Goal: Information Seeking & Learning: Find contact information

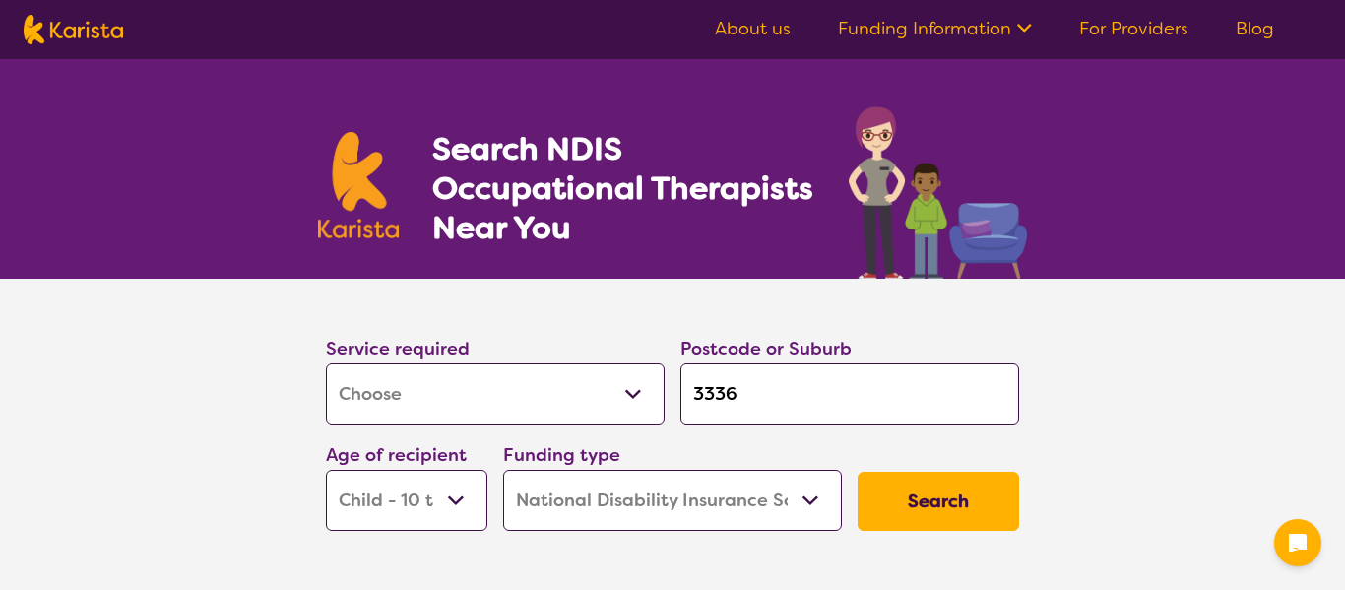
select select "[MEDICAL_DATA]"
select select "CH"
select select "NDIS"
select select "[MEDICAL_DATA]"
select select "CH"
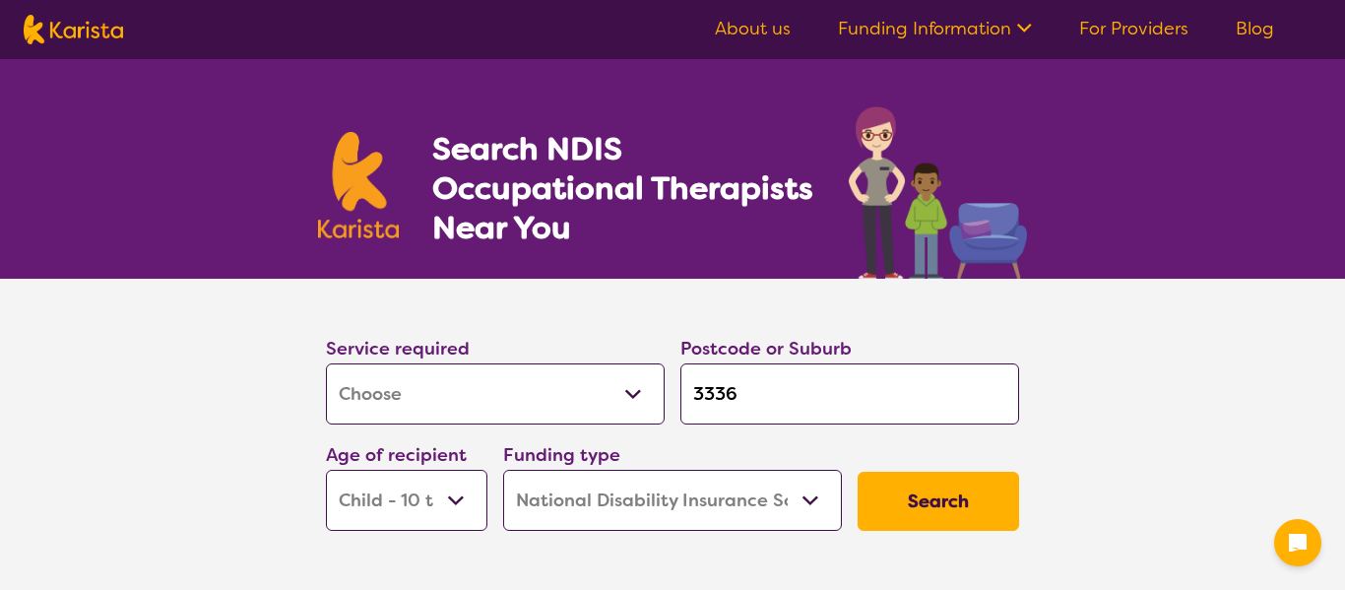
select select "NDIS"
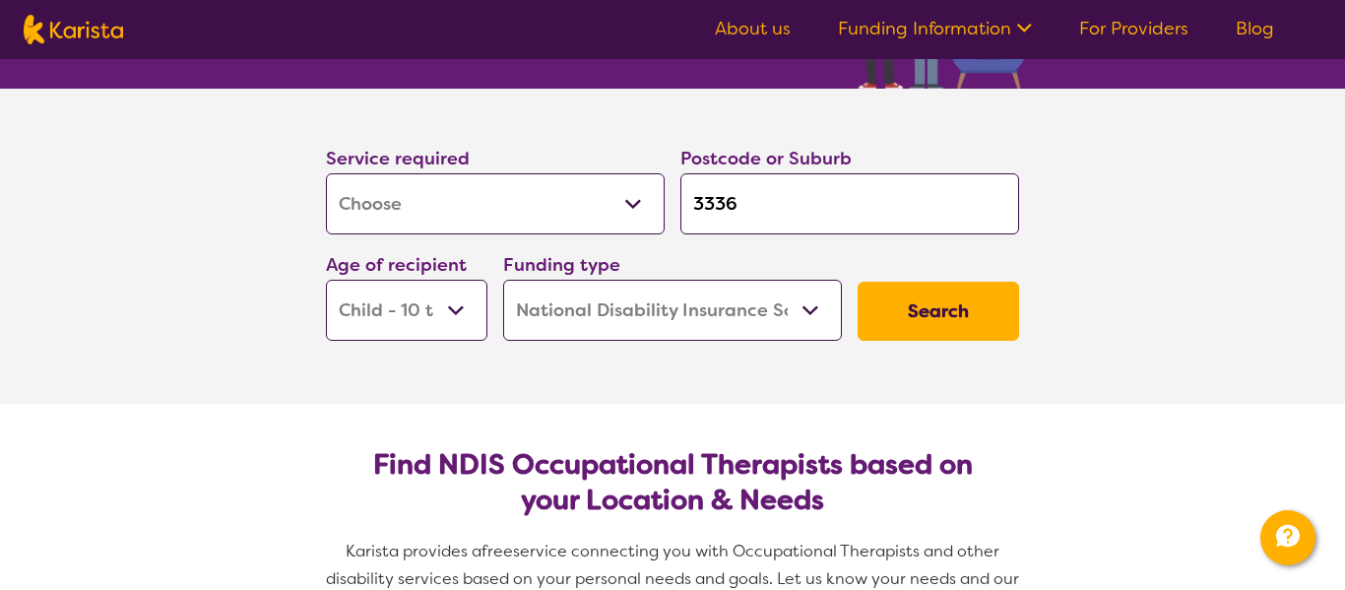
scroll to position [198, 0]
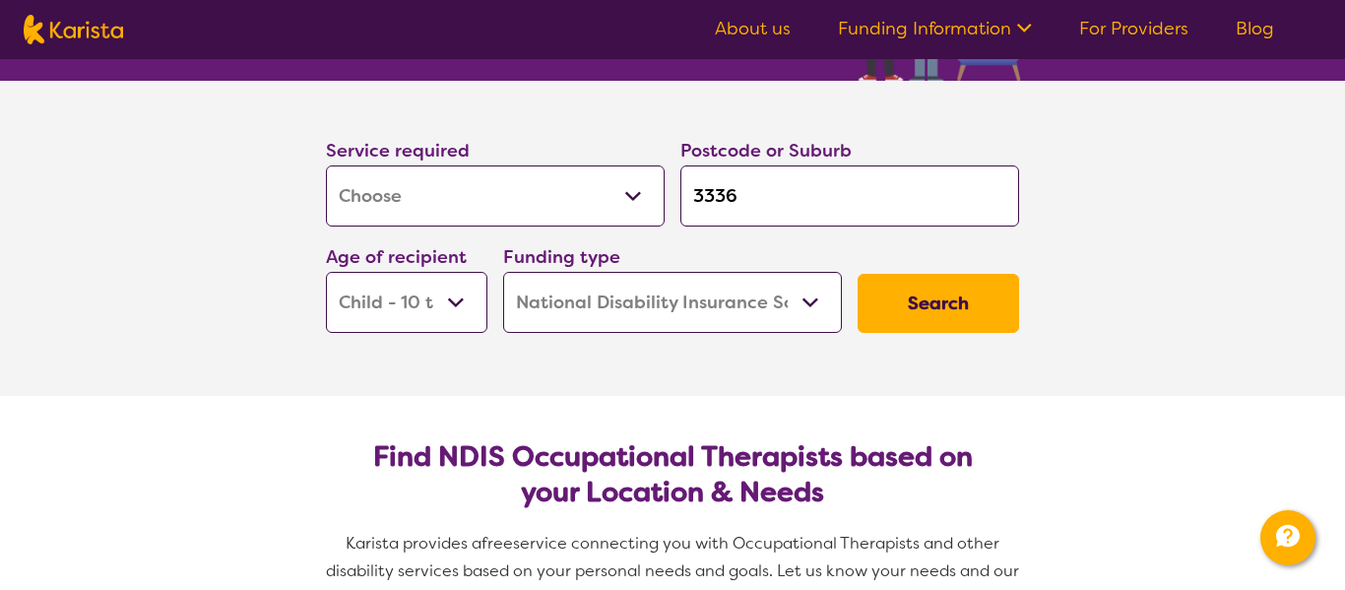
click at [458, 285] on select "Early Childhood - 0 to 9 Child - 10 to 11 Adolescent - 12 to 17 Adult - 18 to 6…" at bounding box center [406, 302] width 161 height 61
select select "AD"
click at [326, 272] on select "Early Childhood - 0 to 9 Child - 10 to 11 Adolescent - 12 to 17 Adult - 18 to 6…" at bounding box center [406, 302] width 161 height 61
select select "AD"
click at [963, 298] on button "Search" at bounding box center [938, 303] width 161 height 59
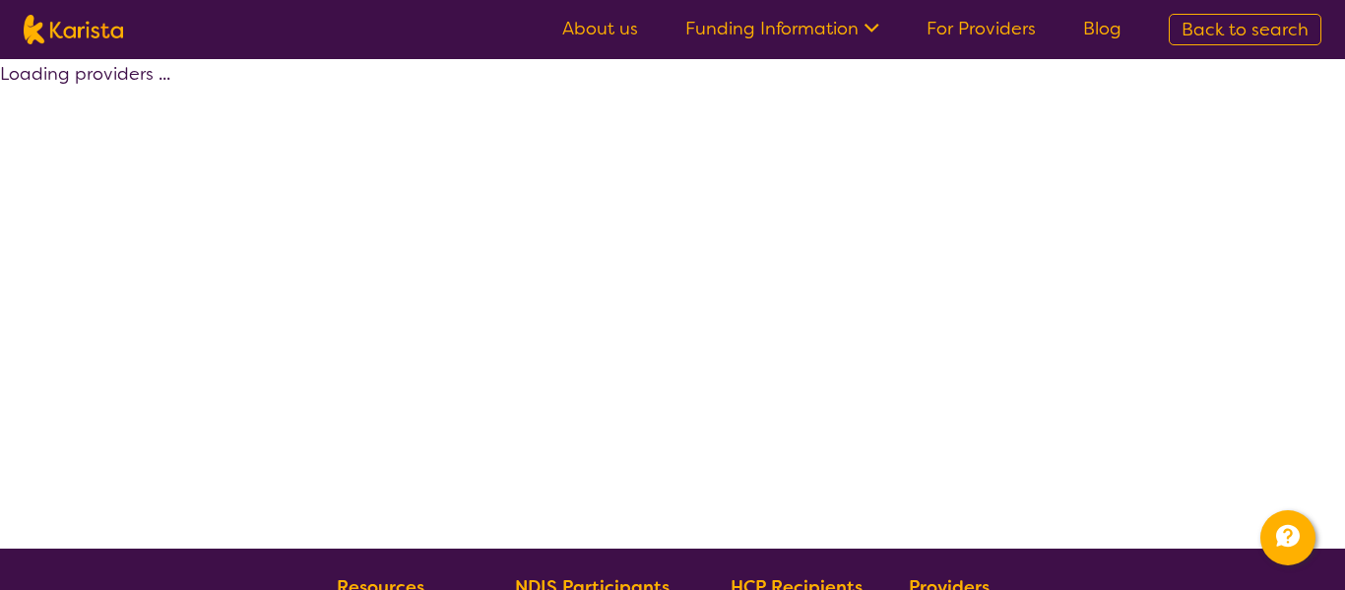
select select "by_score"
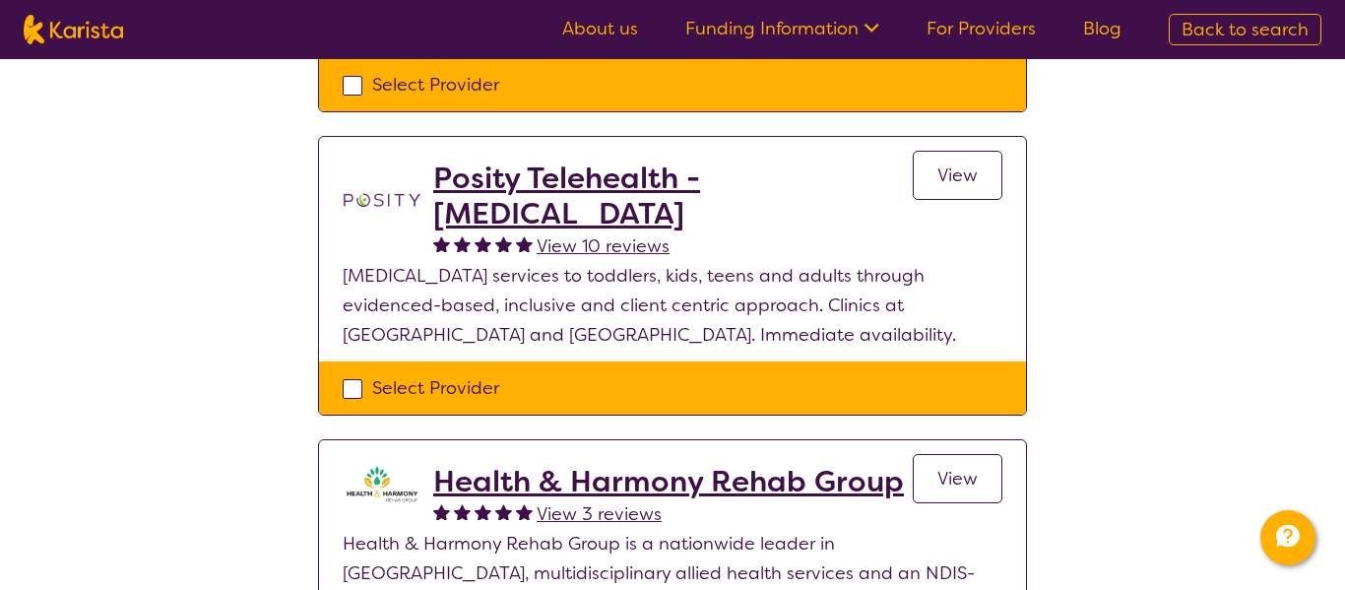
scroll to position [419, 0]
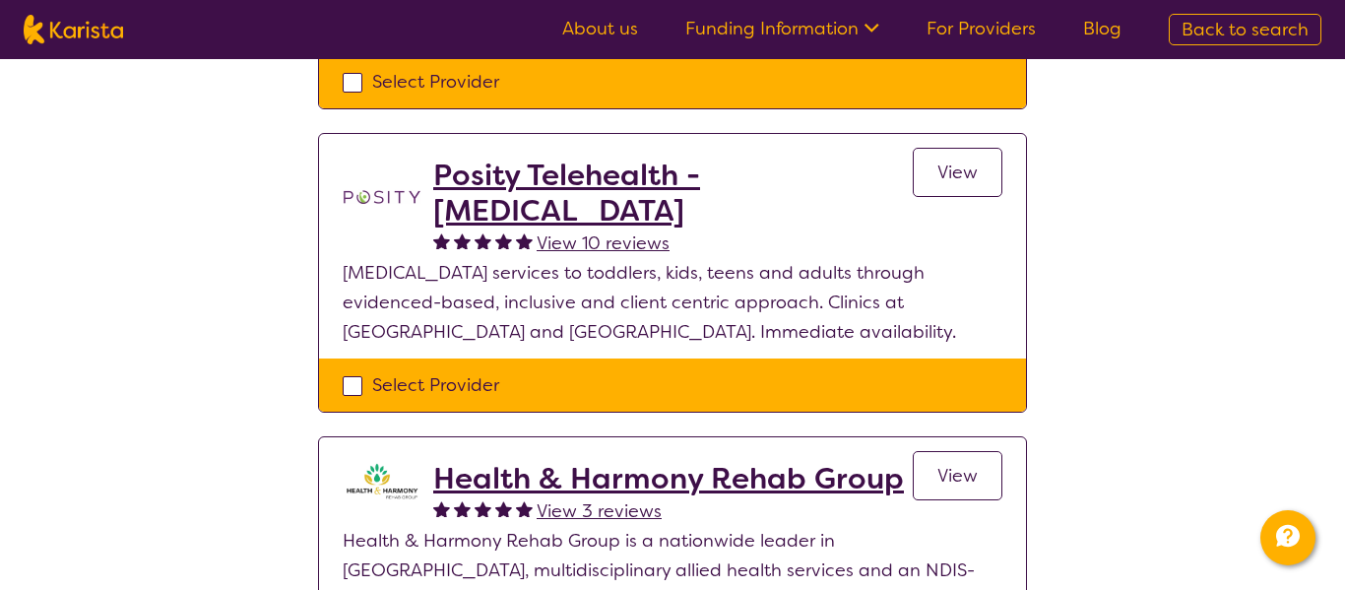
click at [797, 183] on h2 "Posity Telehealth - [MEDICAL_DATA]" at bounding box center [673, 193] width 480 height 71
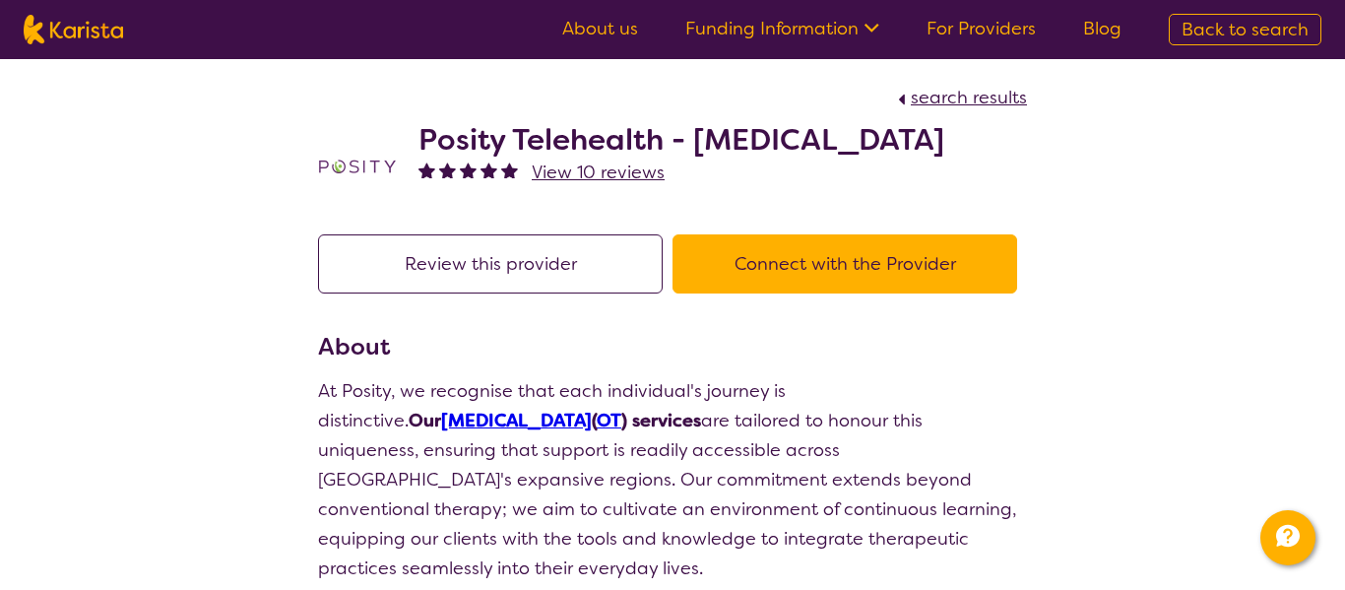
select select "by_score"
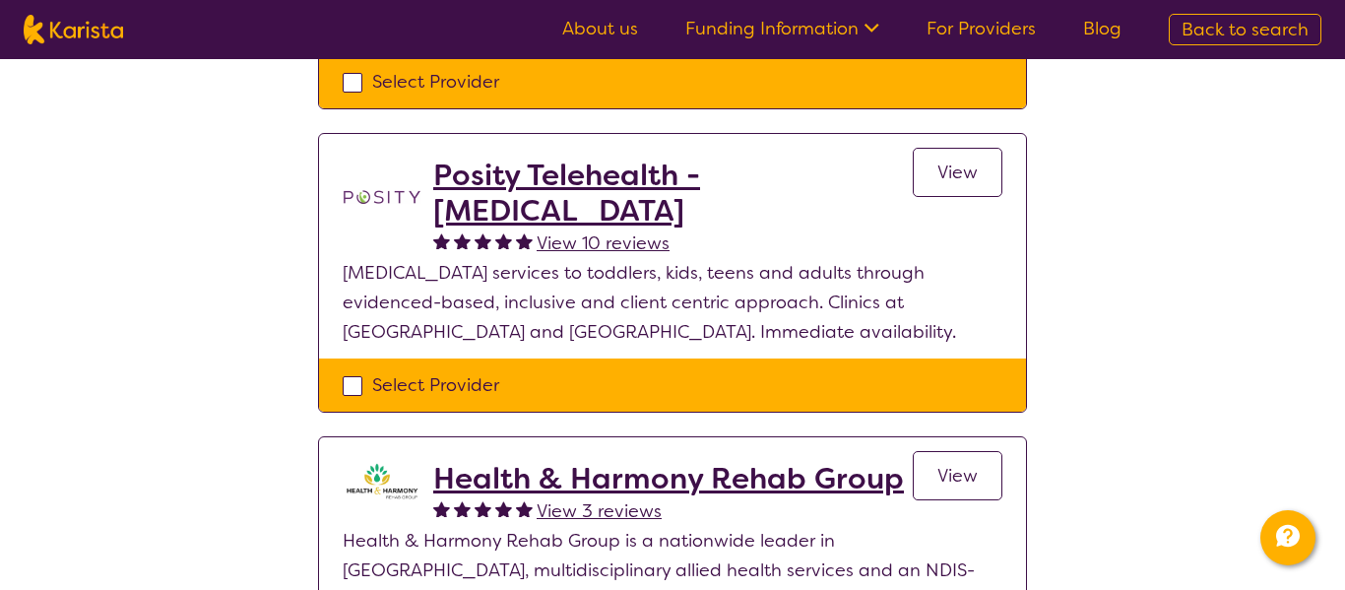
select select "[MEDICAL_DATA]"
select select "AD"
select select "NDIS"
select select "[MEDICAL_DATA]"
select select "AD"
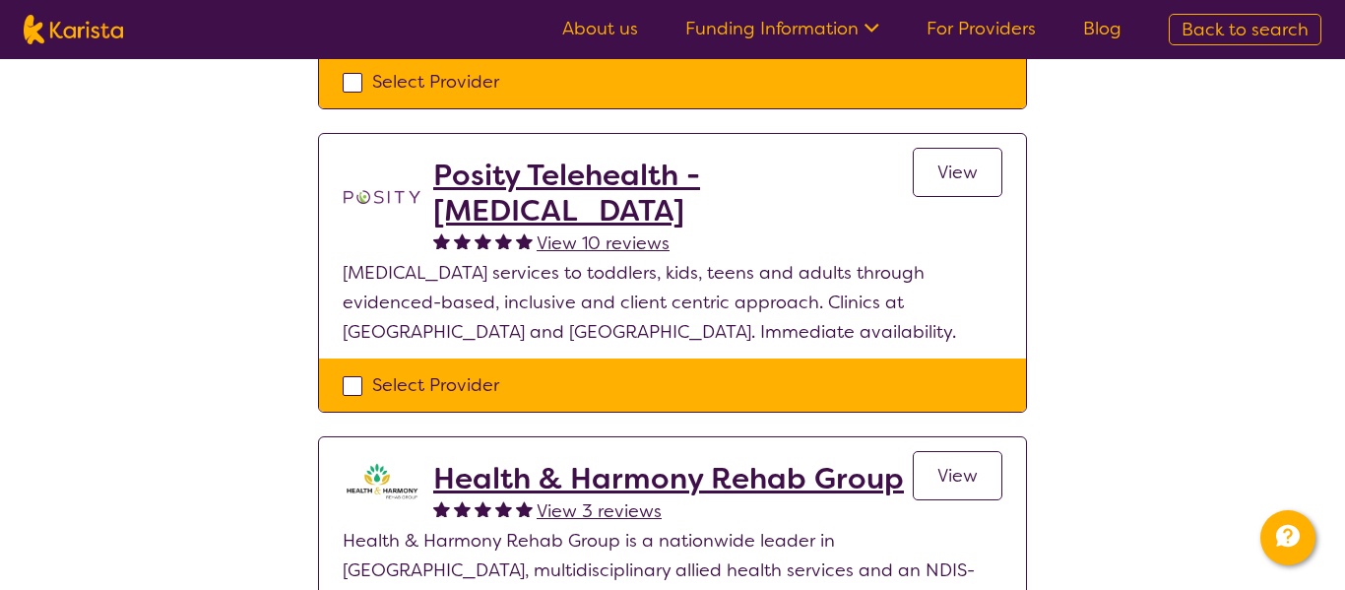
select select "NDIS"
